Goal: Find contact information: Find contact information

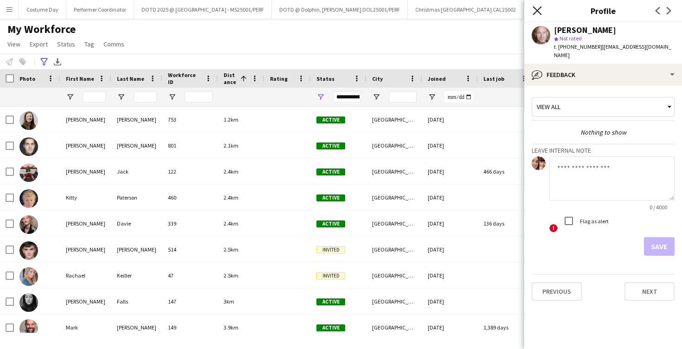
scroll to position [138, 0]
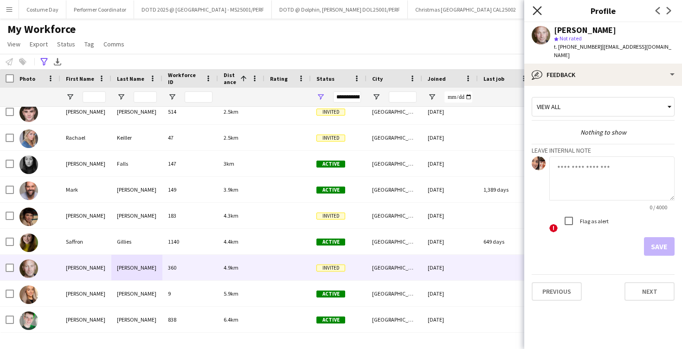
click at [538, 6] on icon "Close pop-in" at bounding box center [536, 10] width 9 height 9
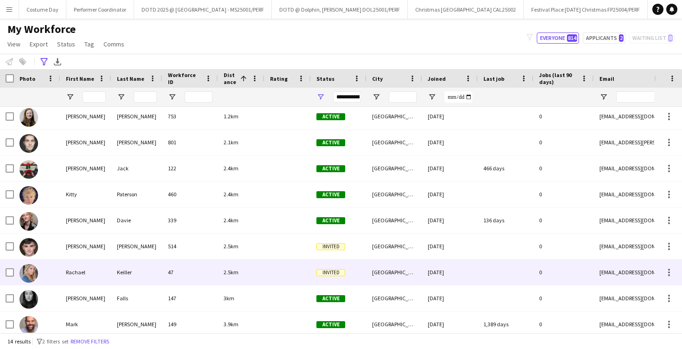
scroll to position [0, 0]
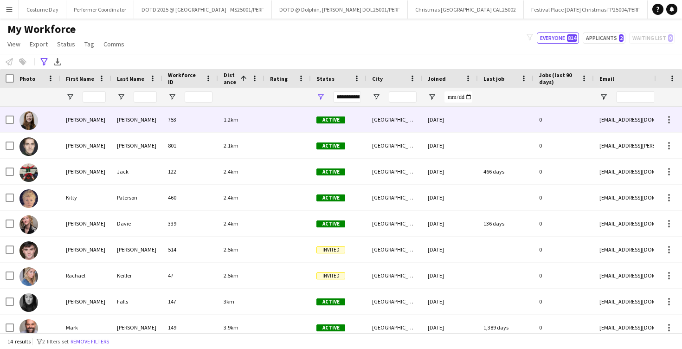
click at [96, 130] on div "[PERSON_NAME]" at bounding box center [85, 119] width 51 height 25
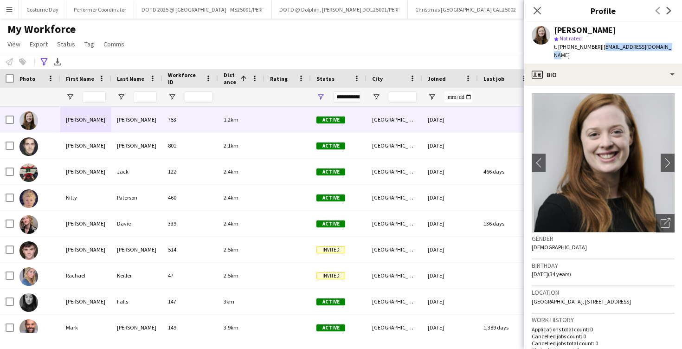
drag, startPoint x: 667, startPoint y: 47, endPoint x: 598, endPoint y: 46, distance: 68.6
click at [598, 46] on div "[PERSON_NAME] star Not rated t. [PHONE_NUMBER] | [EMAIL_ADDRESS][DOMAIN_NAME]" at bounding box center [603, 42] width 158 height 41
copy span "[EMAIL_ADDRESS][DOMAIN_NAME]"
click at [99, 93] on input "First Name Filter Input" at bounding box center [94, 96] width 23 height 11
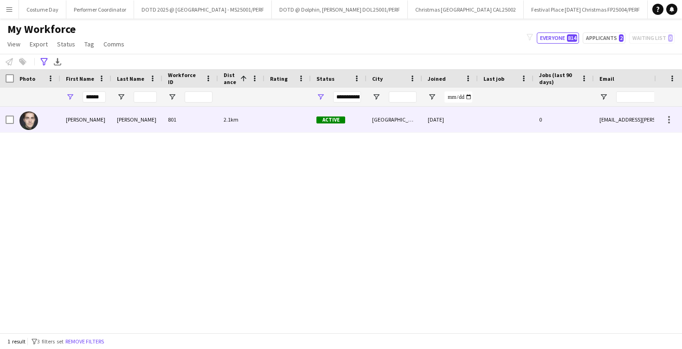
click at [104, 113] on div "[PERSON_NAME]" at bounding box center [85, 119] width 51 height 25
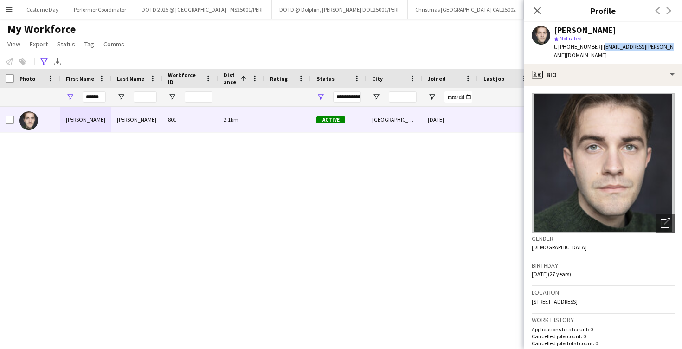
drag, startPoint x: 663, startPoint y: 49, endPoint x: 598, endPoint y: 48, distance: 65.8
click at [598, 48] on div "[PERSON_NAME] star Not rated t. [PHONE_NUMBER] | [EMAIL_ADDRESS][PERSON_NAME][D…" at bounding box center [603, 42] width 158 height 41
copy span "[EMAIL_ADDRESS][PERSON_NAME][DOMAIN_NAME]"
click at [94, 99] on input "******" at bounding box center [94, 96] width 23 height 11
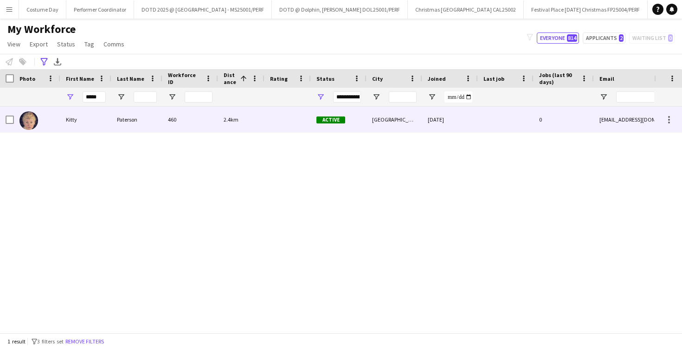
click at [94, 128] on div "Kitty" at bounding box center [85, 119] width 51 height 25
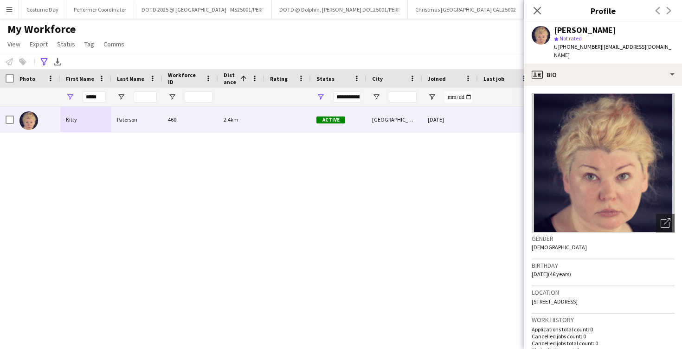
drag, startPoint x: 556, startPoint y: 56, endPoint x: 600, endPoint y: 48, distance: 44.7
click at [600, 48] on span "| [EMAIL_ADDRESS][DOMAIN_NAME]" at bounding box center [612, 50] width 117 height 15
copy span "[EMAIL_ADDRESS][DOMAIN_NAME]"
click at [93, 97] on input "*****" at bounding box center [94, 96] width 23 height 11
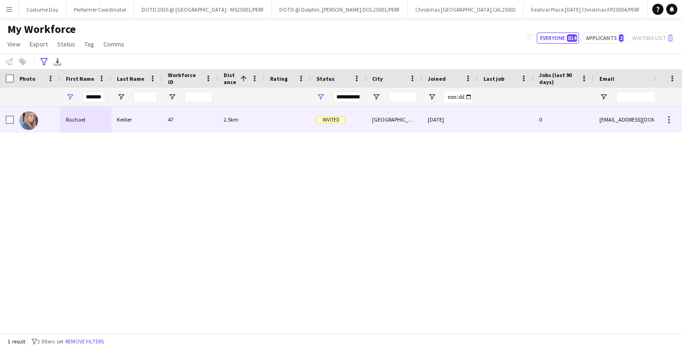
click at [104, 117] on div "Rachael" at bounding box center [85, 119] width 51 height 25
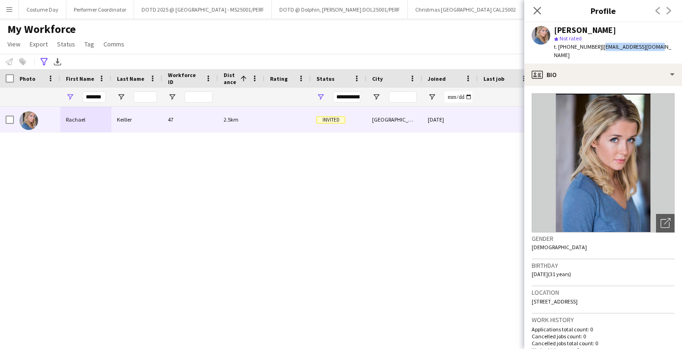
drag, startPoint x: 648, startPoint y: 48, endPoint x: 598, endPoint y: 48, distance: 49.6
click at [598, 48] on span "| [EMAIL_ADDRESS][DOMAIN_NAME]" at bounding box center [612, 50] width 117 height 15
copy span "[EMAIL_ADDRESS][DOMAIN_NAME]"
click at [91, 94] on input "*******" at bounding box center [94, 96] width 23 height 11
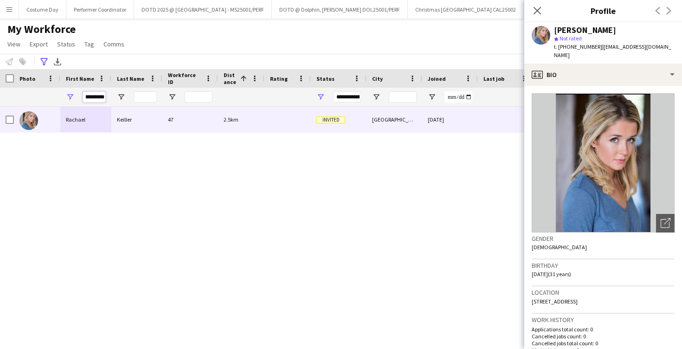
scroll to position [0, 4]
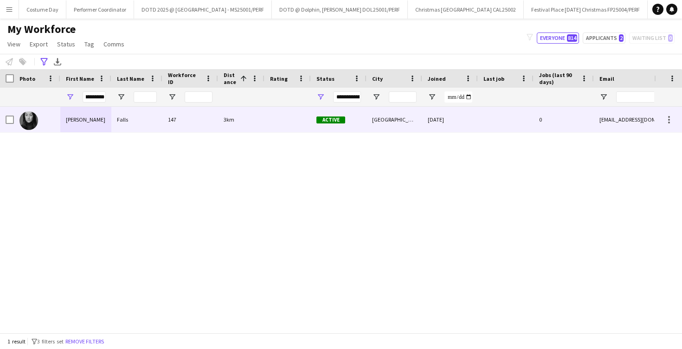
click at [106, 115] on div "[PERSON_NAME]" at bounding box center [85, 119] width 51 height 25
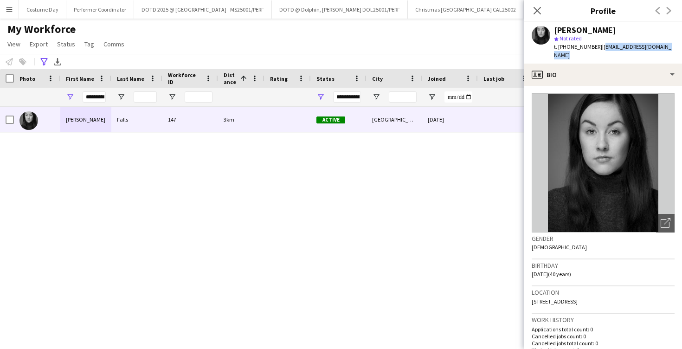
drag, startPoint x: 667, startPoint y: 47, endPoint x: 598, endPoint y: 50, distance: 69.1
click at [598, 50] on div "[PERSON_NAME] star Not rated t. [PHONE_NUMBER] | [EMAIL_ADDRESS][DOMAIN_NAME]" at bounding box center [603, 42] width 158 height 41
copy span "[EMAIL_ADDRESS][DOMAIN_NAME]"
click at [93, 95] on input "*********" at bounding box center [94, 96] width 23 height 11
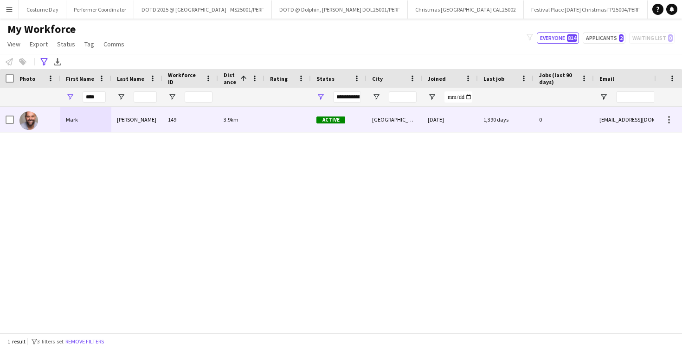
click at [108, 121] on div "Mark" at bounding box center [85, 119] width 51 height 25
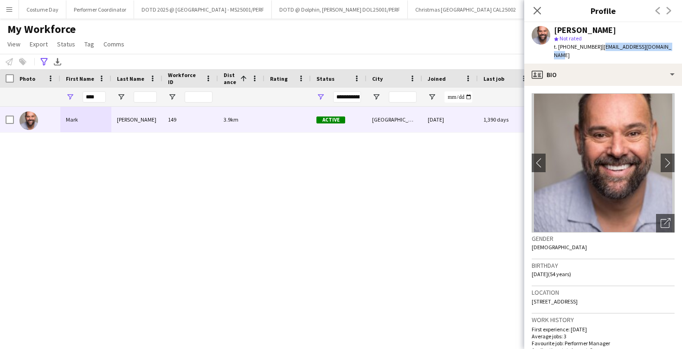
drag, startPoint x: 598, startPoint y: 45, endPoint x: 677, endPoint y: 45, distance: 79.3
click at [677, 45] on app-profile-header "[PERSON_NAME] star Not rated t. [PHONE_NUMBER] | [EMAIL_ADDRESS][DOMAIN_NAME]" at bounding box center [603, 42] width 158 height 41
copy span "[EMAIL_ADDRESS][DOMAIN_NAME]"
click at [90, 96] on input "****" at bounding box center [94, 96] width 23 height 11
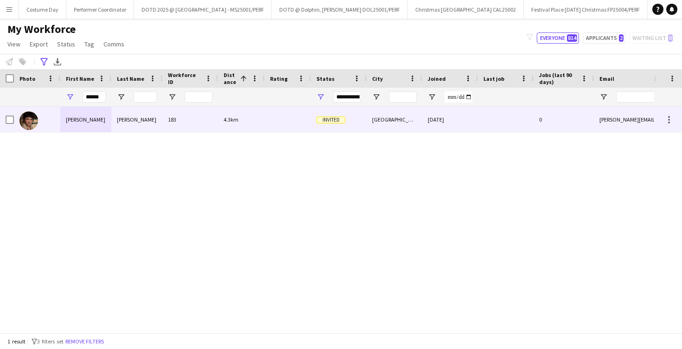
click at [92, 117] on div "[PERSON_NAME]" at bounding box center [85, 119] width 51 height 25
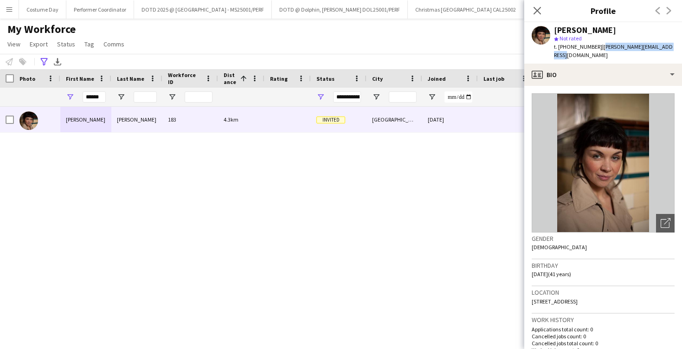
drag, startPoint x: 595, startPoint y: 47, endPoint x: 681, endPoint y: 47, distance: 86.2
click at [681, 48] on app-profile-header "[PERSON_NAME] star Not rated t. [PHONE_NUMBER] | [PERSON_NAME][EMAIL_ADDRESS][D…" at bounding box center [603, 42] width 158 height 41
copy span "[PERSON_NAME][EMAIL_ADDRESS][DOMAIN_NAME]"
click at [107, 95] on div "******" at bounding box center [85, 97] width 51 height 19
click at [100, 95] on input "******" at bounding box center [94, 96] width 23 height 11
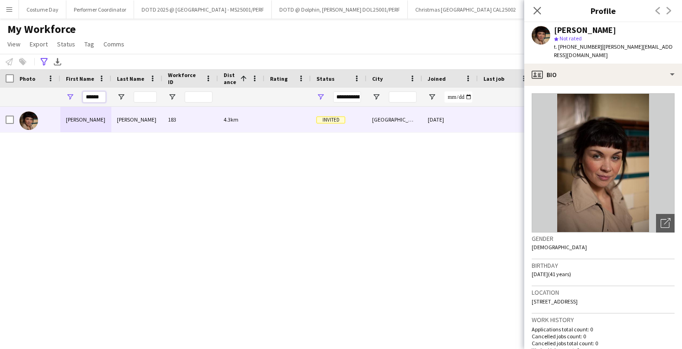
click at [100, 95] on input "******" at bounding box center [94, 96] width 23 height 11
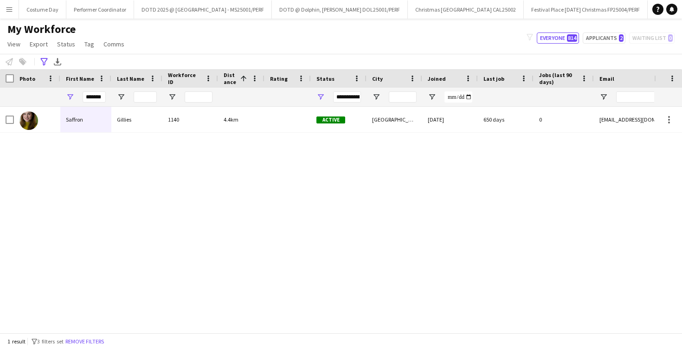
click at [90, 135] on div "Saffron Gillies 1140 4.4km Active [GEOGRAPHIC_DATA] [DATE] 650 days 0 [EMAIL_AD…" at bounding box center [327, 220] width 654 height 226
click at [91, 122] on div "Saffron" at bounding box center [85, 119] width 51 height 25
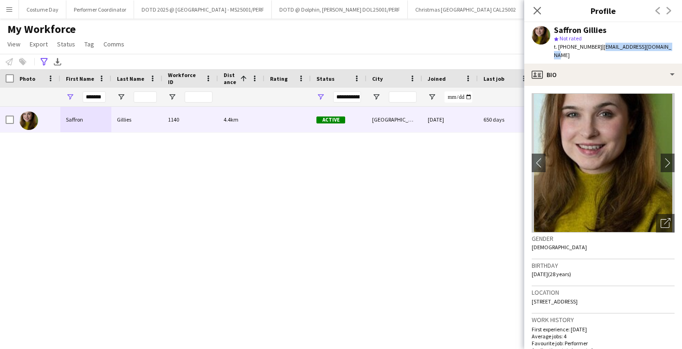
drag, startPoint x: 599, startPoint y: 46, endPoint x: 655, endPoint y: 46, distance: 56.1
click at [655, 47] on span "| [EMAIL_ADDRESS][DOMAIN_NAME]" at bounding box center [612, 50] width 117 height 15
copy span "[EMAIL_ADDRESS][DOMAIN_NAME]"
click at [96, 98] on input "*******" at bounding box center [94, 96] width 23 height 11
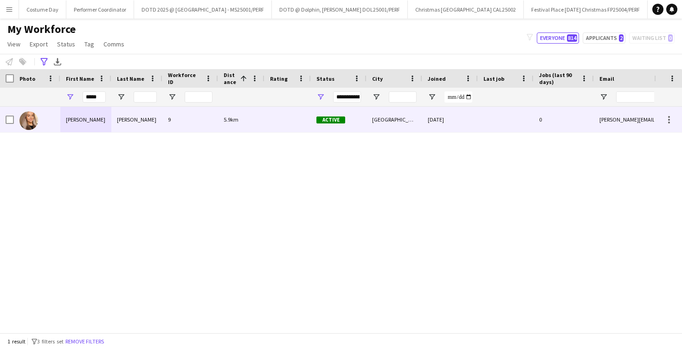
click at [141, 120] on div "[PERSON_NAME]" at bounding box center [136, 119] width 51 height 25
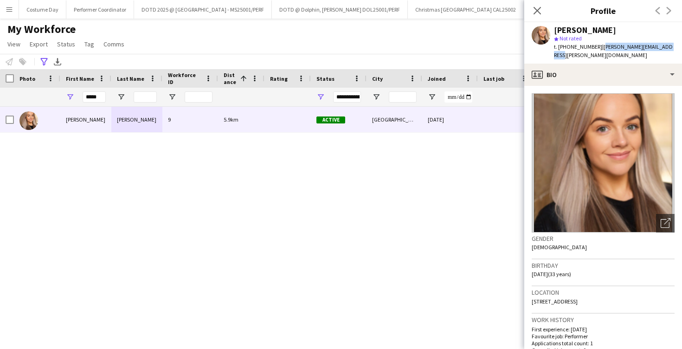
drag, startPoint x: 600, startPoint y: 50, endPoint x: 659, endPoint y: 50, distance: 58.9
click at [659, 50] on div "[PERSON_NAME] star Not rated t. [PHONE_NUMBER] | [PERSON_NAME][EMAIL_ADDRESS][P…" at bounding box center [603, 42] width 158 height 41
copy span "[PERSON_NAME][EMAIL_ADDRESS][PERSON_NAME][DOMAIN_NAME]"
click at [45, 61] on icon at bounding box center [43, 61] width 7 height 7
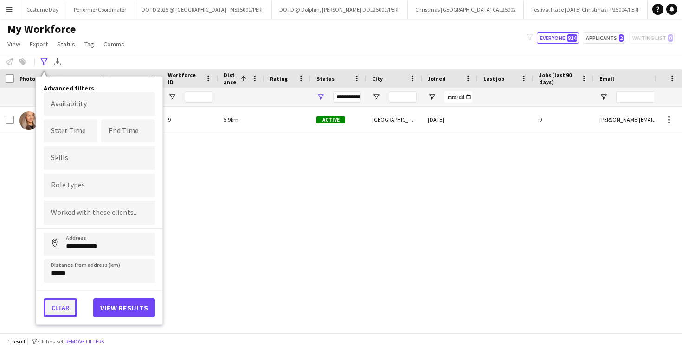
click at [73, 310] on button "Clear" at bounding box center [60, 307] width 33 height 19
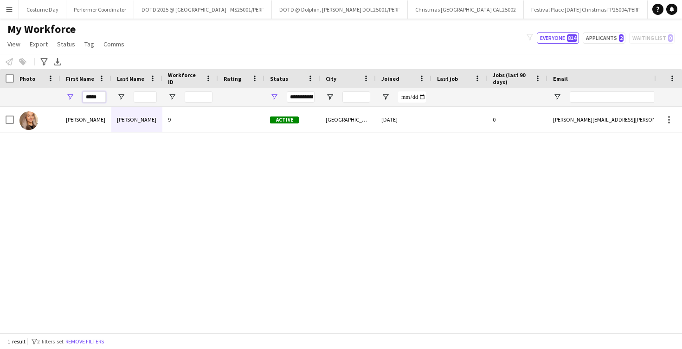
click at [100, 93] on input "*****" at bounding box center [94, 96] width 23 height 11
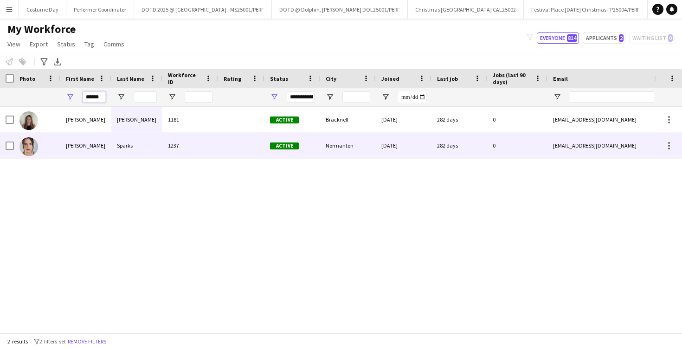
type input "******"
click at [102, 144] on div "[PERSON_NAME]" at bounding box center [85, 145] width 51 height 25
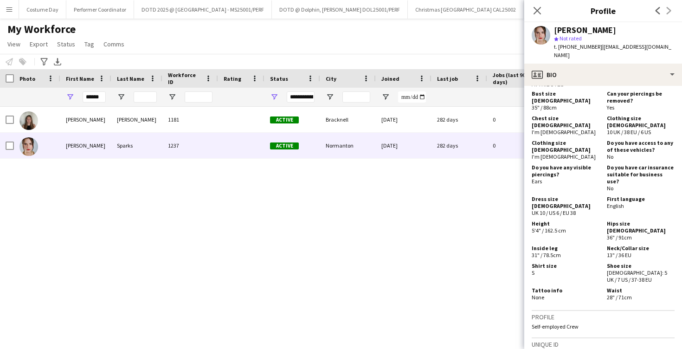
scroll to position [577, 0]
